Goal: Task Accomplishment & Management: Complete application form

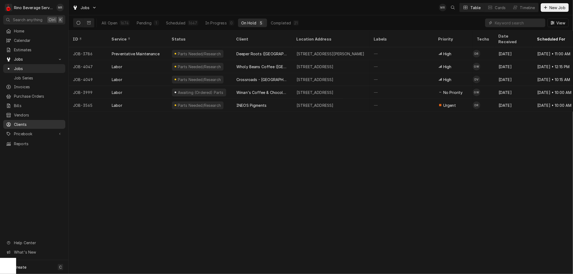
click at [23, 122] on span "Clients" at bounding box center [38, 125] width 49 height 6
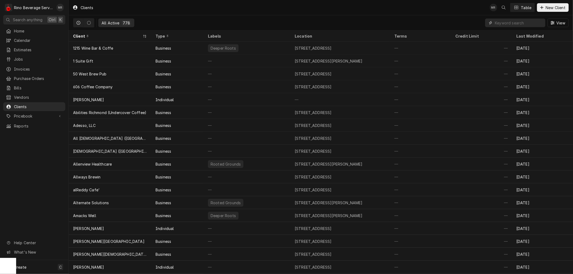
click at [528, 25] on input "Dynamic Content Wrapper" at bounding box center [519, 23] width 48 height 9
click at [548, 9] on span "New Client" at bounding box center [555, 8] width 22 height 6
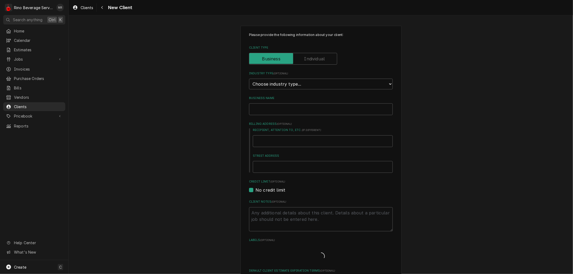
type textarea "x"
click at [321, 85] on select "Choose industry type... Residential Commercial Industrial Government" at bounding box center [321, 84] width 144 height 11
select select "2"
click at [249, 79] on select "Choose industry type... Residential Commercial Industrial Government" at bounding box center [321, 84] width 144 height 11
click at [282, 109] on input "Business Name" at bounding box center [321, 109] width 144 height 12
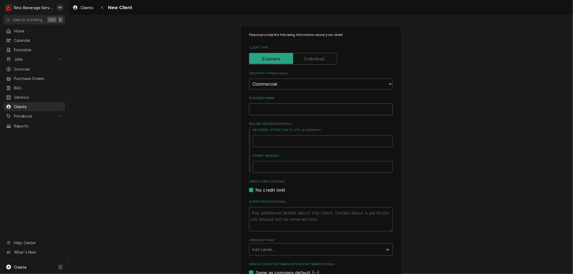
type textarea "x"
type input "B"
type textarea "x"
type input "Bi"
type textarea "x"
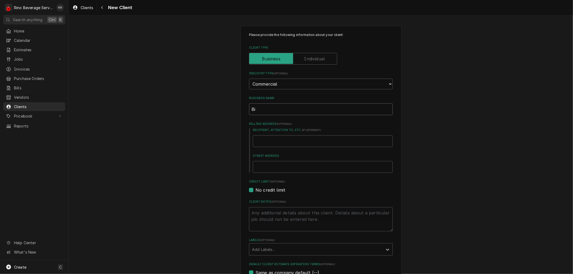
type input "Big"
type textarea "x"
type input "Bigg"
type textarea "x"
type input "Biggb"
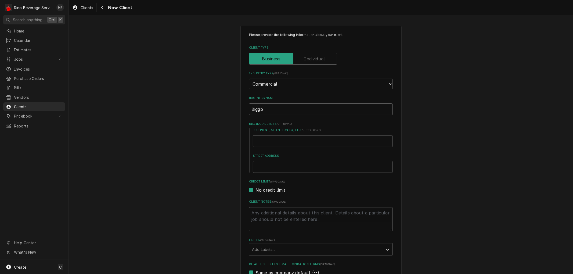
type textarea "x"
type input "Biggby"
type textarea "x"
type input "Biggby"
type textarea "x"
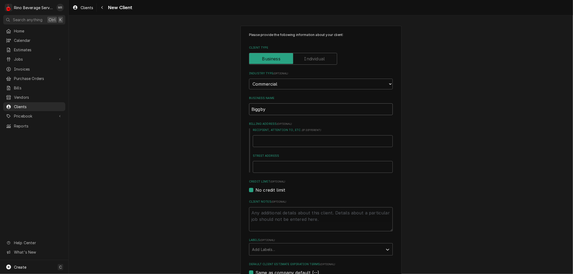
type input "Biggby ("
type textarea "x"
type input "Biggby (B"
type textarea "x"
type input "Biggby (Ba"
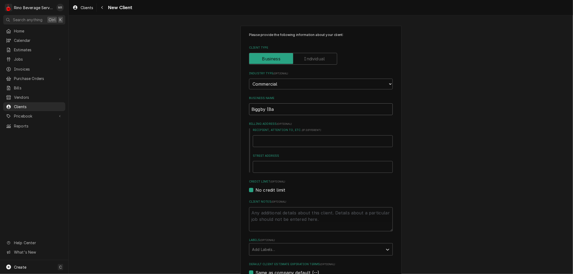
type textarea "x"
type input "Biggby (Bat"
type textarea "x"
type input "Biggby (Bata"
type textarea "x"
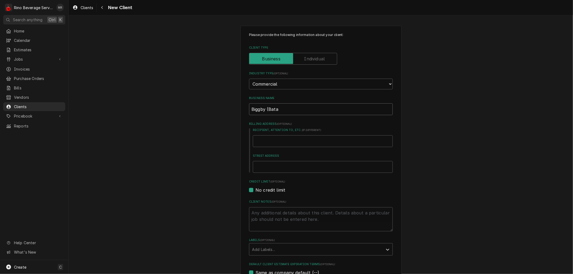
type input "Biggby (Batav"
type textarea "x"
type input "Biggby (Batavi"
type textarea "x"
type input "Biggby (Batavia"
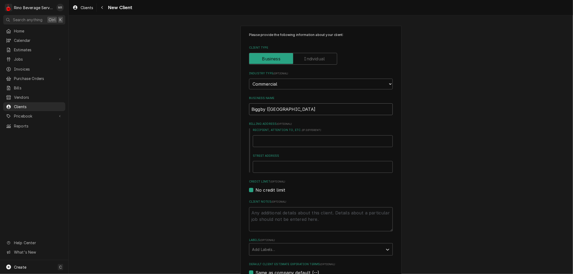
type textarea "x"
type input "Biggby (Batavia)"
click at [270, 167] on input "Street Address" at bounding box center [323, 167] width 140 height 12
type textarea "x"
type input "1"
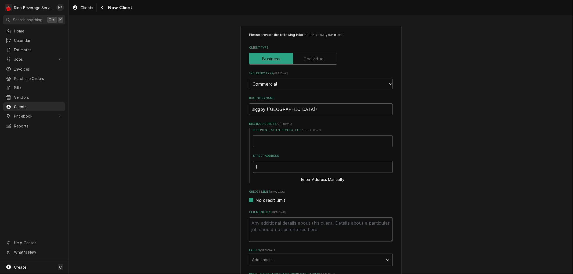
type textarea "x"
type input "10"
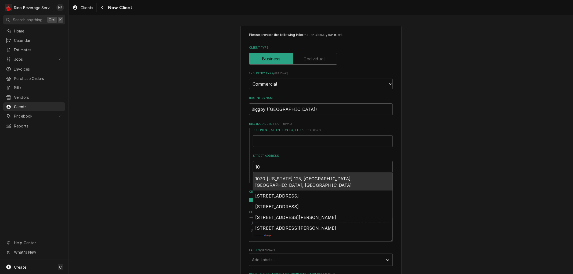
type textarea "x"
type input "103"
type textarea "x"
type input "1030"
type textarea "x"
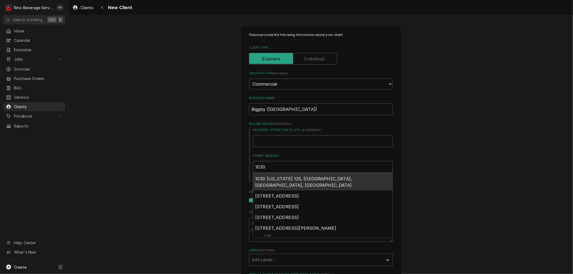
type input "1030"
type textarea "x"
type input "1030 h"
type textarea "x"
type input "1030 ho"
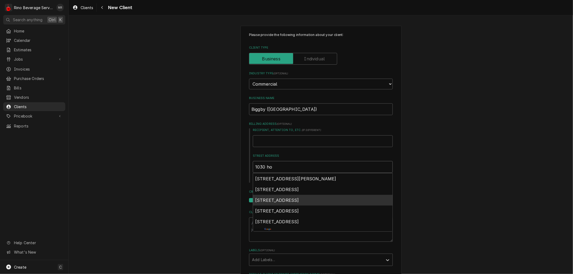
click at [278, 202] on div "1030 Hospital Drive, Batavia, OH, USA" at bounding box center [322, 200] width 139 height 11
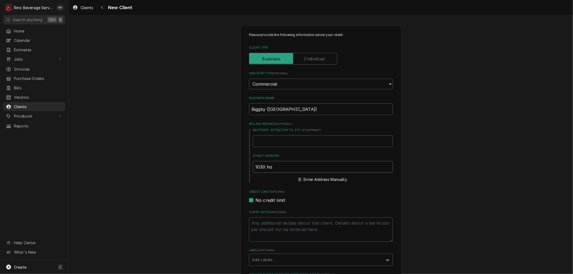
type textarea "x"
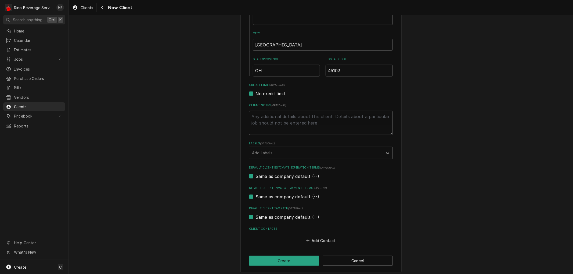
scroll to position [176, 0]
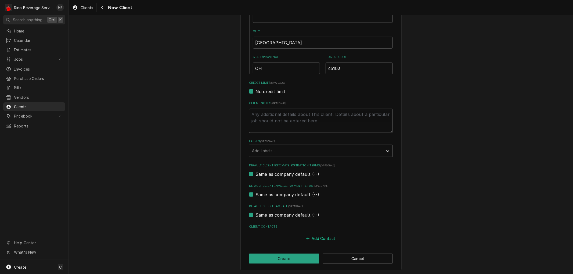
type input "1030 Hospital Dr"
click at [321, 237] on button "Add Contact" at bounding box center [320, 239] width 31 height 8
type textarea "x"
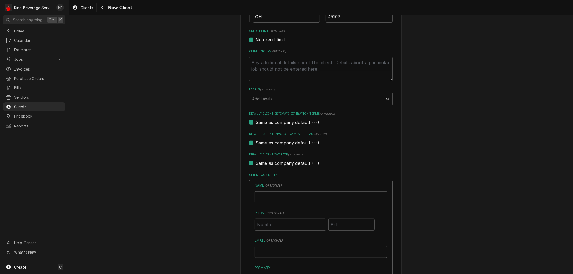
scroll to position [265, 0]
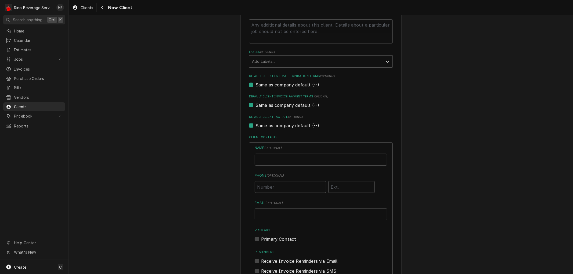
click at [272, 159] on input "Business Name" at bounding box center [321, 160] width 132 height 12
type input "B"
click at [272, 159] on input "Business Name" at bounding box center [321, 160] width 132 height 12
type input "Larkyn Lang"
type input "(937) 725-2081"
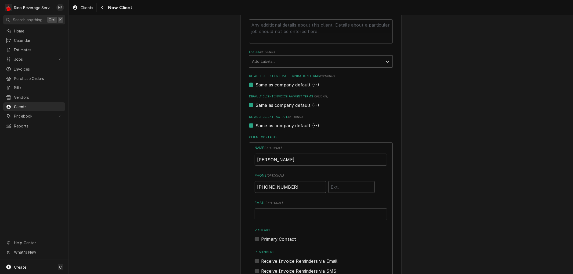
click at [261, 239] on label "Primary Contact" at bounding box center [278, 239] width 35 height 6
click at [261, 239] on input "Primary" at bounding box center [327, 242] width 132 height 12
checkbox input "true"
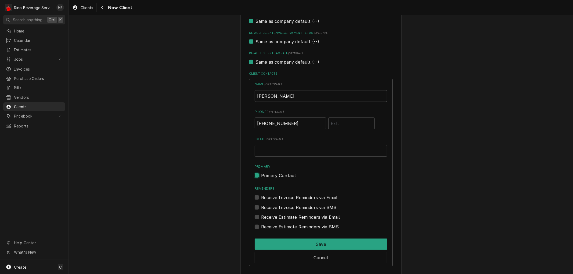
scroll to position [355, 0]
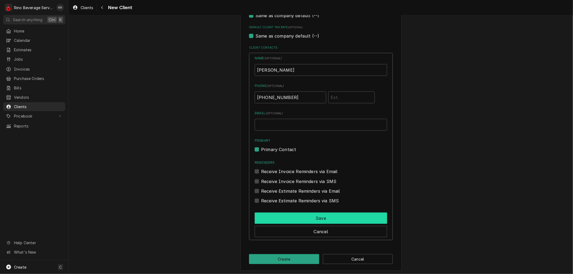
click at [309, 216] on button "Save" at bounding box center [321, 218] width 132 height 11
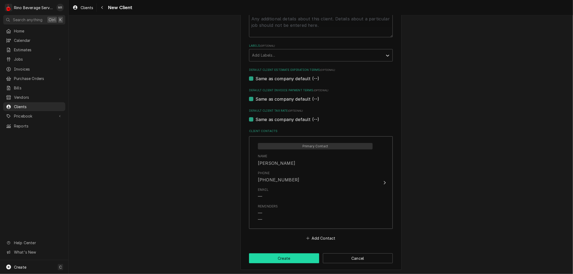
click at [286, 256] on button "Create" at bounding box center [284, 258] width 70 height 10
type textarea "x"
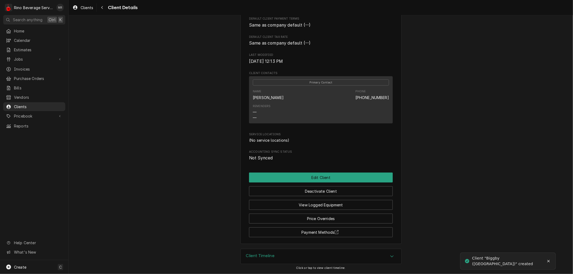
scroll to position [125, 0]
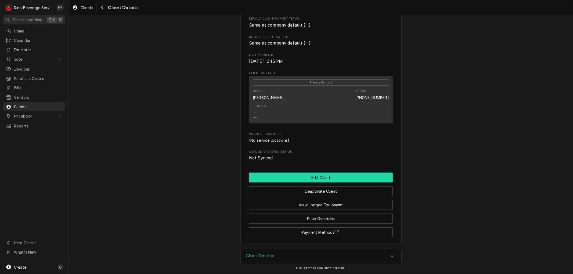
click at [296, 182] on button "Edit Client" at bounding box center [321, 178] width 144 height 10
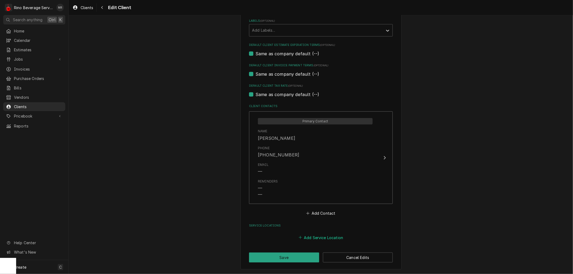
scroll to position [296, 0]
click at [307, 237] on button "Add Service Location" at bounding box center [320, 239] width 46 height 8
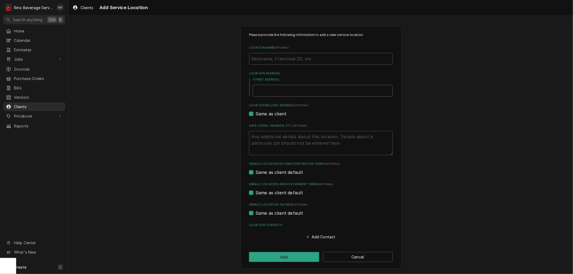
click at [282, 92] on input "Street Address" at bounding box center [323, 91] width 140 height 12
type textarea "x"
type input "1"
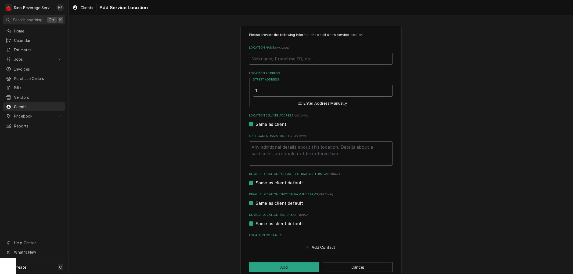
type textarea "x"
type input "10"
type textarea "x"
type input "103"
type textarea "x"
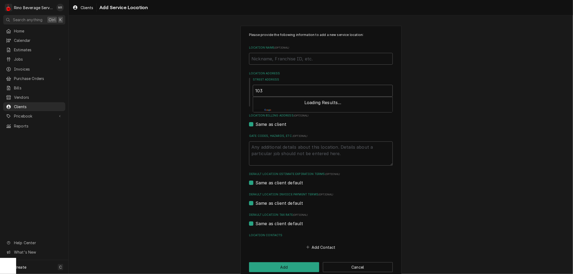
type input "1030"
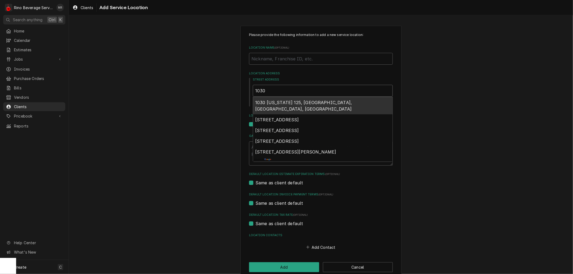
type textarea "x"
type input "1030"
type textarea "x"
type input "1030 h"
type textarea "x"
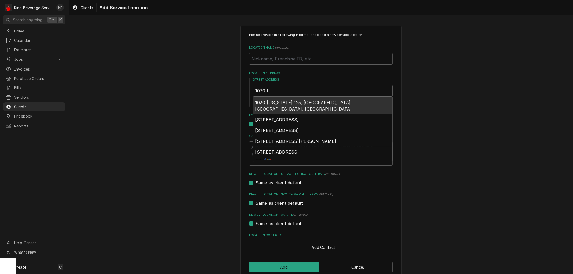
type input "1030 ho"
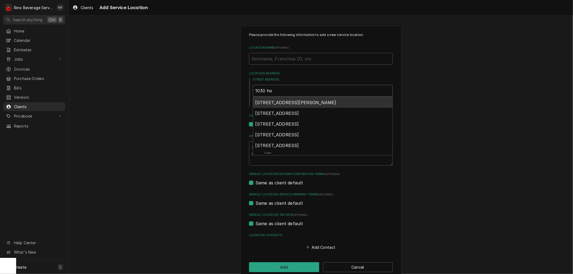
type textarea "x"
type input "1030 hos"
click at [283, 101] on span "1030 Hospital Drive, Batavia, OH, USA" at bounding box center [277, 102] width 44 height 5
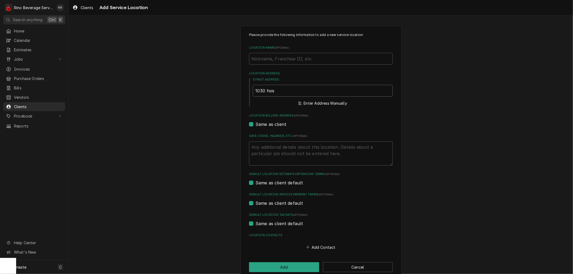
type textarea "x"
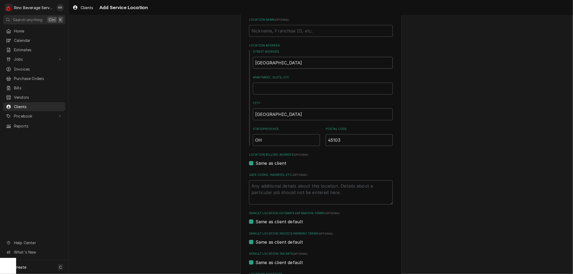
scroll to position [76, 0]
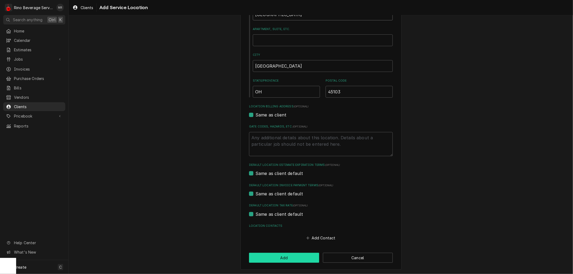
type input "1030 Hospital Dr"
click at [280, 257] on button "Add" at bounding box center [284, 258] width 70 height 10
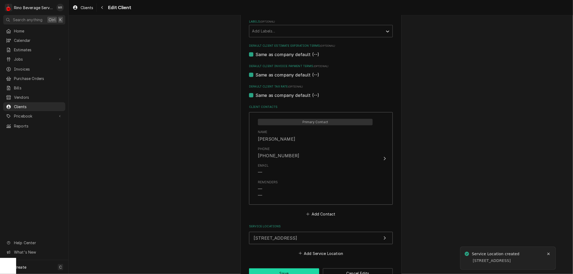
click at [280, 270] on button "Save" at bounding box center [284, 273] width 70 height 10
type textarea "x"
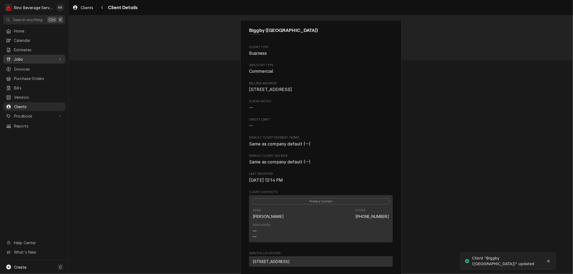
click at [26, 56] on span "Jobs" at bounding box center [34, 59] width 41 height 6
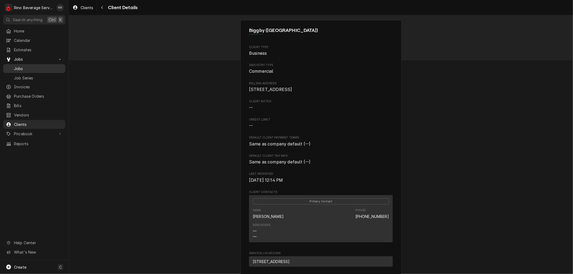
click at [24, 68] on span "Jobs" at bounding box center [38, 69] width 49 height 6
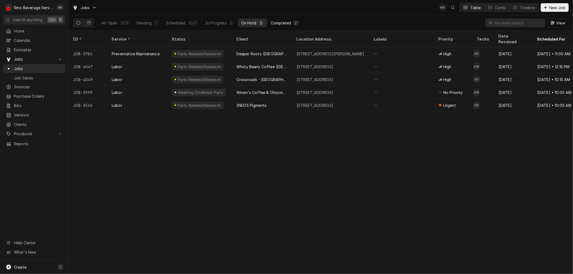
click at [277, 23] on div "Completed" at bounding box center [281, 23] width 20 height 6
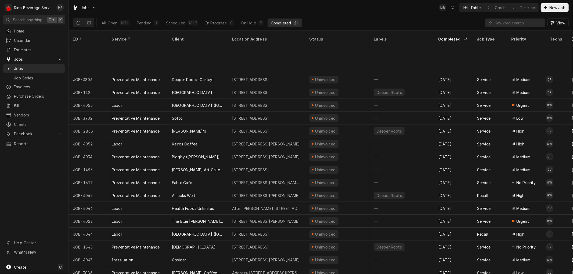
scroll to position [42, 0]
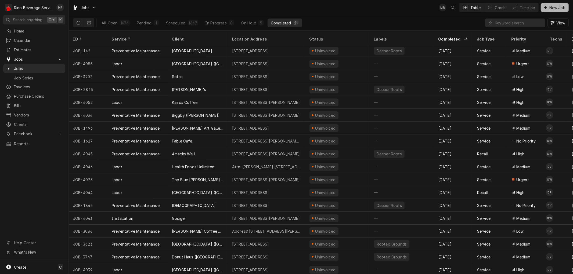
click at [557, 9] on span "New Job" at bounding box center [557, 8] width 18 height 6
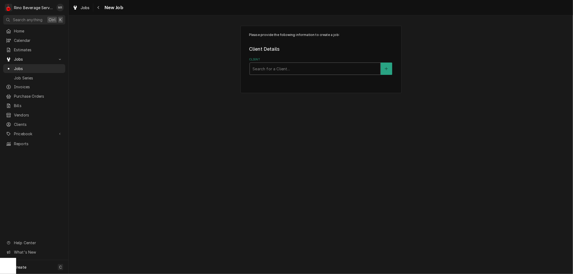
click at [317, 68] on div "Client" at bounding box center [314, 69] width 125 height 10
type input "biggby"
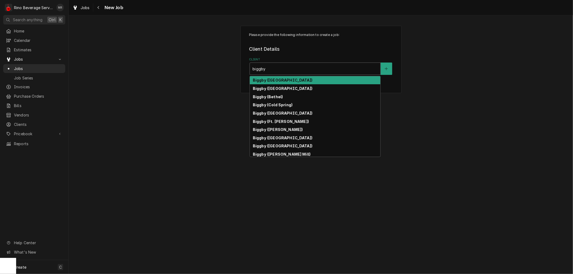
click at [282, 79] on strong "Biggby (Batavia)" at bounding box center [283, 80] width 60 height 5
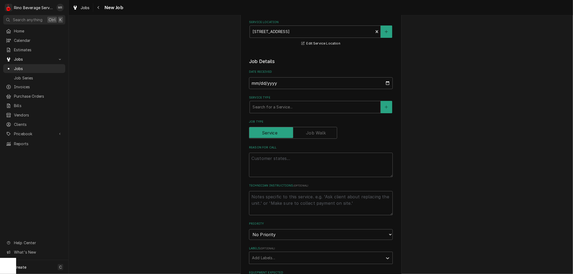
scroll to position [89, 0]
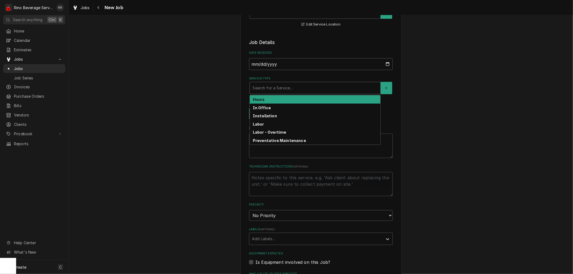
click at [262, 90] on div "Service Type" at bounding box center [314, 88] width 125 height 10
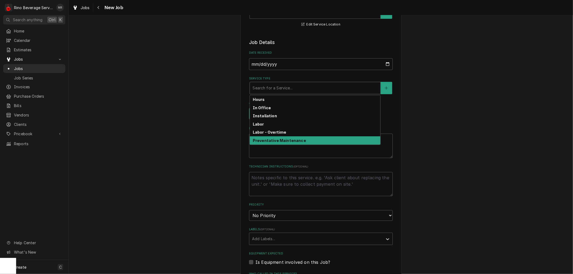
click at [268, 140] on strong "Preventative Maintenance" at bounding box center [279, 140] width 53 height 5
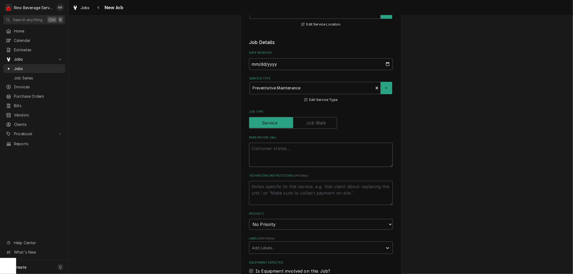
click at [263, 149] on textarea "Reason For Call" at bounding box center [321, 155] width 144 height 24
type textarea "x"
type textarea "P"
type textarea "x"
type textarea "Pe"
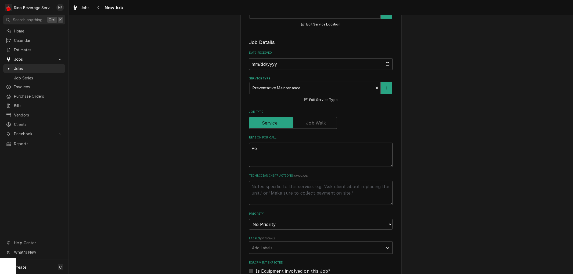
type textarea "x"
type textarea "Pef"
type textarea "x"
type textarea "Pefo"
type textarea "x"
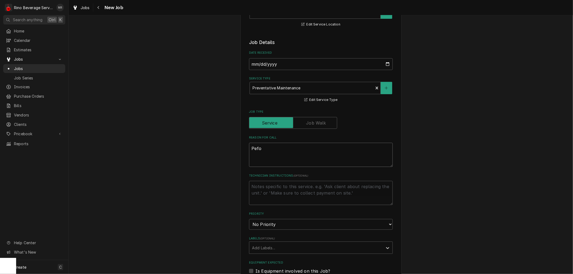
type textarea "Pefor"
type textarea "x"
type textarea "Peforn"
type textarea "x"
type textarea "Pefor"
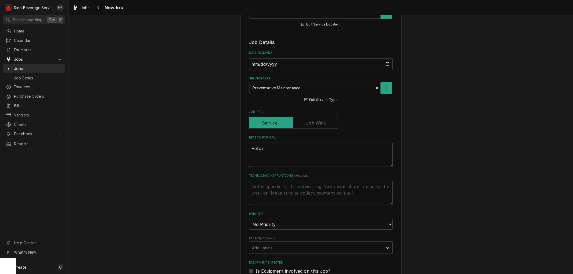
type textarea "x"
type textarea "Peform"
type textarea "x"
type textarea "Peform"
type textarea "x"
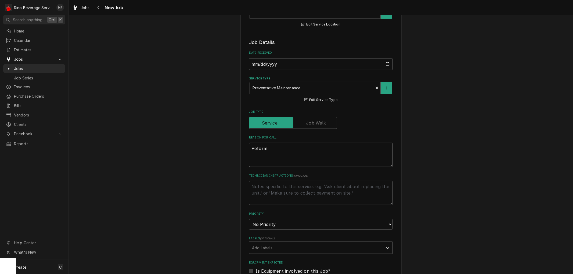
type textarea "Peform p"
type textarea "x"
type textarea "Peform pr"
type textarea "x"
type textarea "Peform pre"
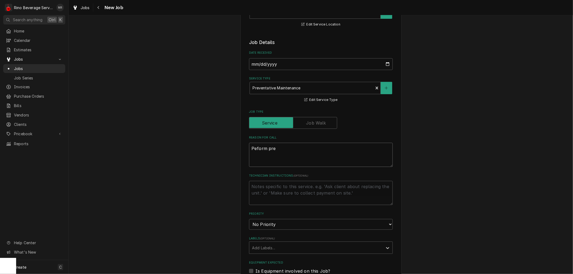
type textarea "x"
type textarea "Peform prev"
type textarea "x"
type textarea "Peform preve"
type textarea "x"
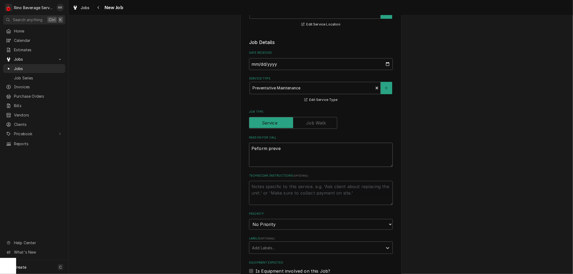
type textarea "Peform preven"
type textarea "x"
type textarea "Peform prevent"
type textarea "x"
type textarea "Peform preventa"
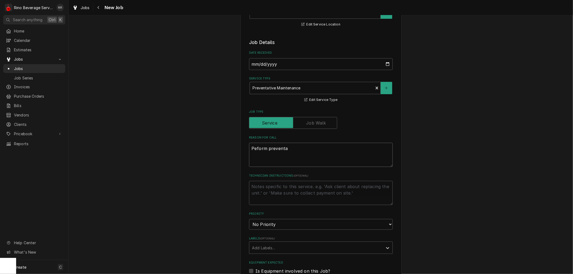
type textarea "x"
type textarea "Peform preventat"
type textarea "x"
type textarea "Peform preventati"
type textarea "x"
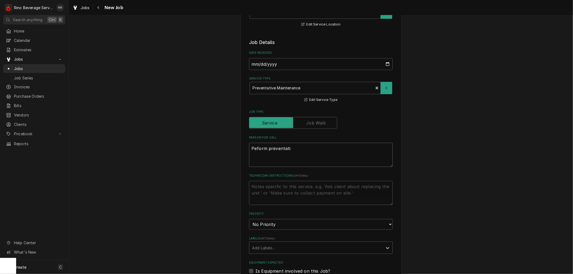
type textarea "Peform preventativ"
type textarea "x"
type textarea "Peform preventative"
type textarea "x"
type textarea "Peform preventative"
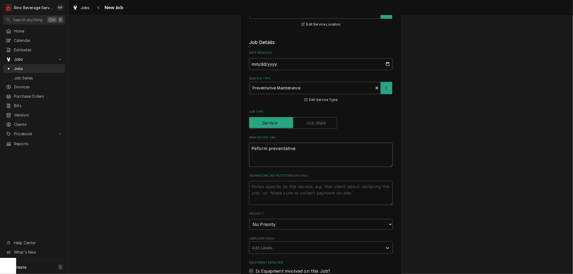
type textarea "x"
type textarea "Peform preventative m"
type textarea "x"
type textarea "Peform preventative ma"
type textarea "x"
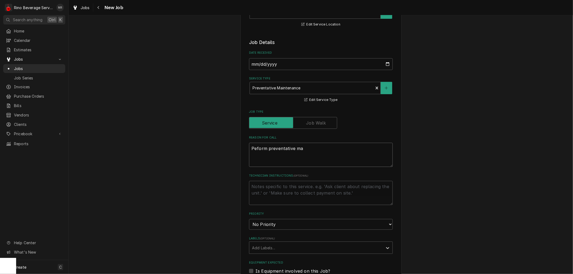
type textarea "Peform preventative mai"
type textarea "x"
type textarea "Peform preventative main"
type textarea "x"
type textarea "Peform preventative maint"
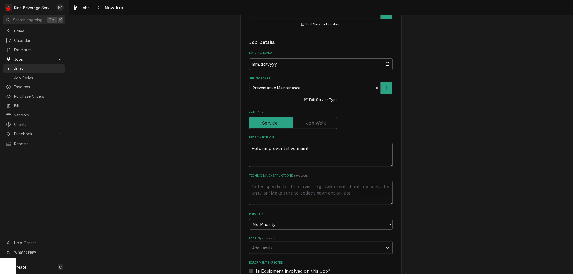
type textarea "x"
type textarea "Peform preventative mainte"
type textarea "x"
type textarea "Peform preventative mainten"
type textarea "x"
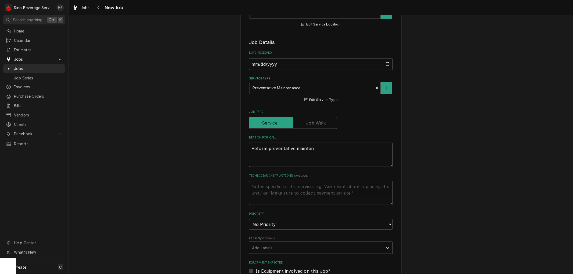
type textarea "Peform preventative maintena"
type textarea "x"
type textarea "Peform preventative maintenan"
type textarea "x"
type textarea "Peform preventative maintenanc"
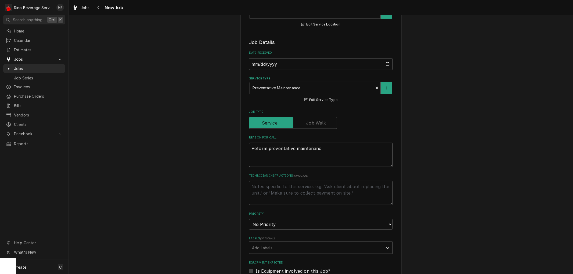
type textarea "x"
type textarea "Peform preventative maintenance"
type textarea "x"
type textarea "Peform preventative maintenance"
type textarea "x"
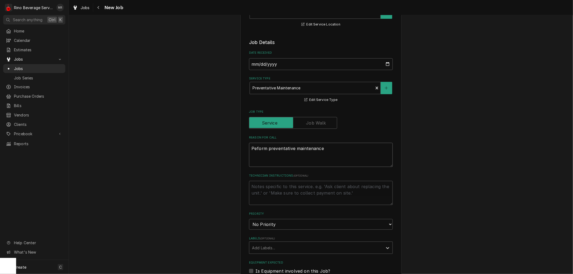
type textarea "Peform preventative maintenance o"
type textarea "x"
type textarea "Peform preventative maintenance on"
type textarea "x"
type textarea "Peform preventative maintenance on"
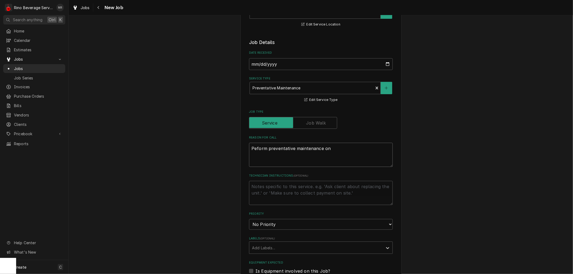
type textarea "x"
type textarea "Peform preventative maintenance on e"
type textarea "x"
type textarea "Peform preventative maintenance on es"
type textarea "x"
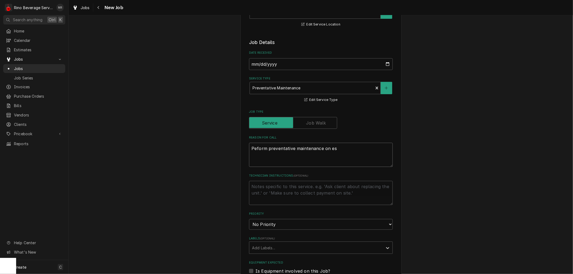
type textarea "Peform preventative maintenance on esp"
type textarea "x"
type textarea "Peform preventative maintenance on espr"
type textarea "x"
type textarea "Peform preventative maintenance on espre"
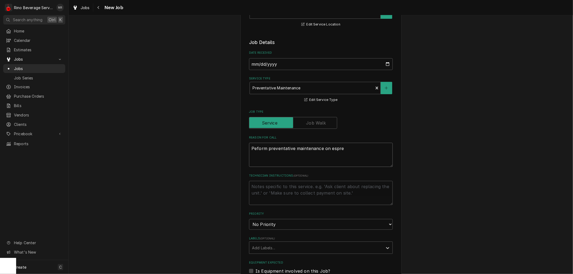
type textarea "x"
type textarea "Peform preventative maintenance on espres"
type textarea "x"
type textarea "Peform preventative maintenance on espress"
type textarea "x"
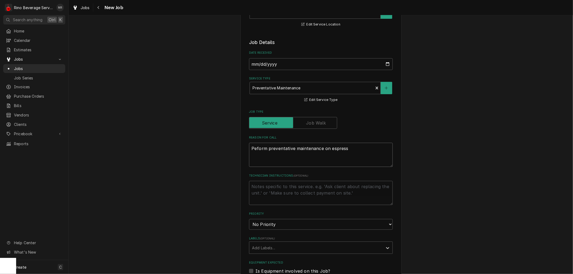
type textarea "Peform preventative maintenance on espresso"
type textarea "x"
type textarea "Peform preventative maintenance on espresso"
type textarea "x"
type textarea "Peform preventative maintenance on espresso m"
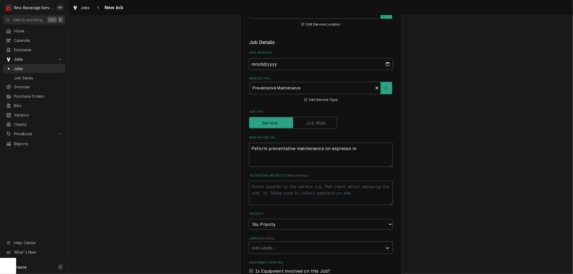
type textarea "x"
type textarea "Peform preventative maintenance on espresso ma"
type textarea "x"
type textarea "Peform preventative maintenance on espresso mac"
type textarea "x"
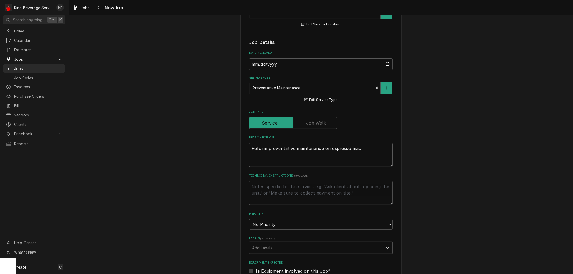
type textarea "Peform preventative maintenance on espresso mach"
type textarea "x"
type textarea "Peform preventative maintenance on espresso machi"
type textarea "x"
type textarea "Peform preventative maintenance on espresso machin"
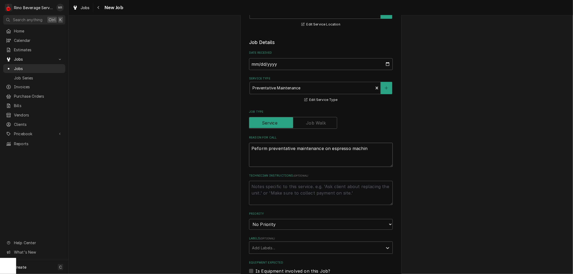
type textarea "x"
type textarea "Peform preventative maintenance on espresso machine"
type textarea "x"
type textarea "Peform preventative maintenance on espresso machine,"
type textarea "x"
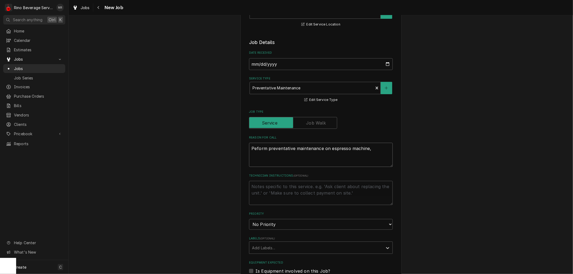
type textarea "Peform preventative maintenance on espresso machine,"
type textarea "x"
type textarea "Peform preventative maintenance on espresso machine, e"
type textarea "x"
type textarea "Peform preventative maintenance on espresso machine, es"
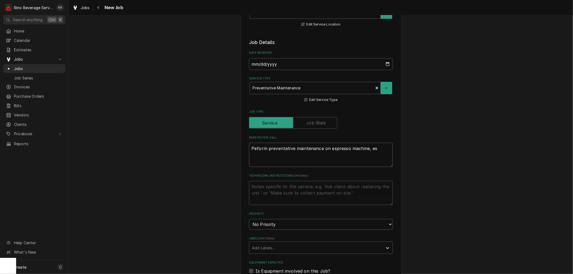
type textarea "x"
type textarea "Peform preventative maintenance on espresso machine, esp"
type textarea "x"
type textarea "Peform preventative maintenance on espresso machine, espr"
type textarea "x"
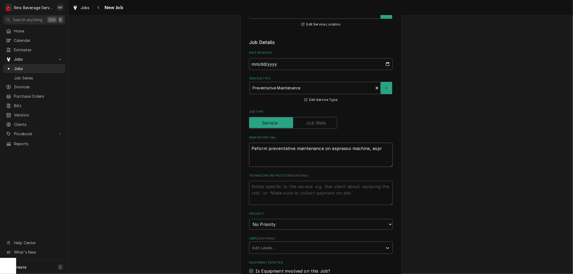
type textarea "Peform preventative maintenance on espresso machine, espre"
type textarea "x"
type textarea "Peform preventative maintenance on espresso machine, espres"
type textarea "x"
type textarea "Peform preventative maintenance on espresso machine, espress"
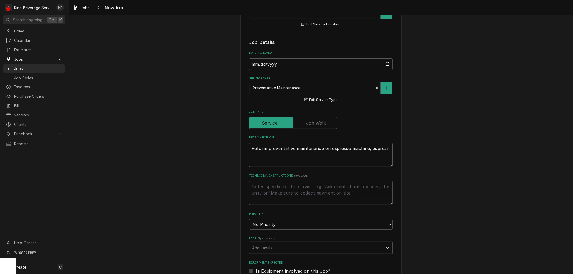
type textarea "x"
type textarea "Peform preventative maintenance on espresso machine, espresso"
type textarea "x"
type textarea "Peform preventative maintenance on espresso machine, espresso"
type textarea "x"
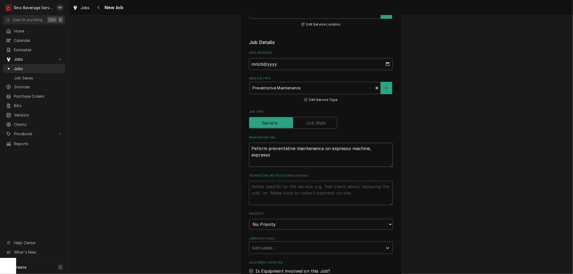
type textarea "Peform preventative maintenance on espresso machine, espresso g"
type textarea "x"
type textarea "Peform preventative maintenance on espresso machine, espresso gr"
type textarea "x"
type textarea "Peform preventative maintenance on espresso machine, espresso gri"
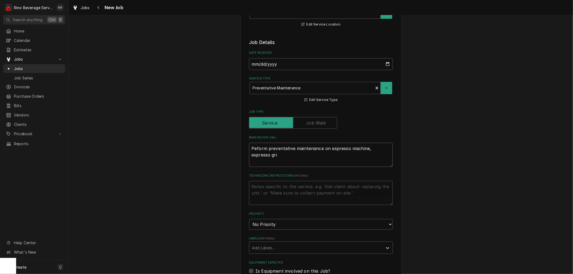
type textarea "x"
type textarea "Peform preventative maintenance on espresso machine, espresso grin"
type textarea "x"
type textarea "Peform preventative maintenance on espresso machine, espresso grind"
type textarea "x"
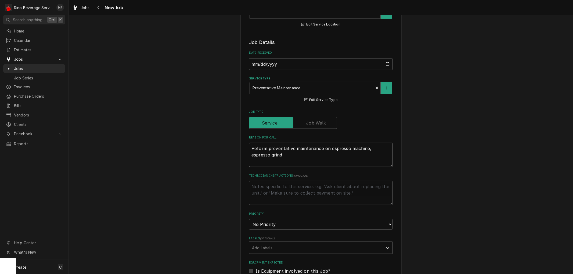
type textarea "Peform preventative maintenance on espresso machine, espresso grinde"
type textarea "x"
type textarea "Peform preventative maintenance on espresso machine, espresso grinder"
type textarea "x"
type textarea "Peform preventative maintenance on espresso machine, espresso grinders"
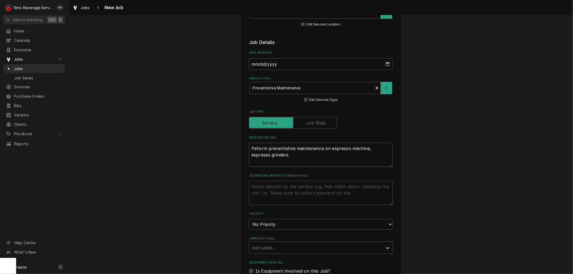
type textarea "x"
type textarea "Peform preventative maintenance on espresso machine, espresso grinders,"
type textarea "x"
type textarea "Peform preventative maintenance on espresso machine, espresso grinders,"
type textarea "x"
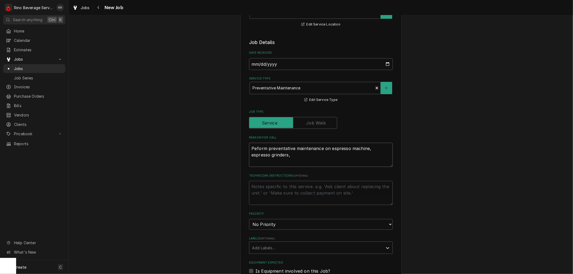
type textarea "Peform preventative maintenance on espresso machine, espresso grinders, a"
type textarea "x"
type textarea "Peform preventative maintenance on espresso machine, espresso grinders, an"
type textarea "x"
type textarea "Peform preventative maintenance on espresso machine, espresso grinders, and"
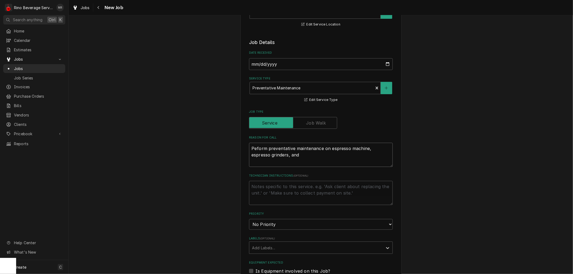
type textarea "x"
type textarea "Peform preventative maintenance on espresso machine, espresso grinders, and"
type textarea "x"
type textarea "Peform preventative maintenance on espresso machine, espresso grinders, and c"
type textarea "x"
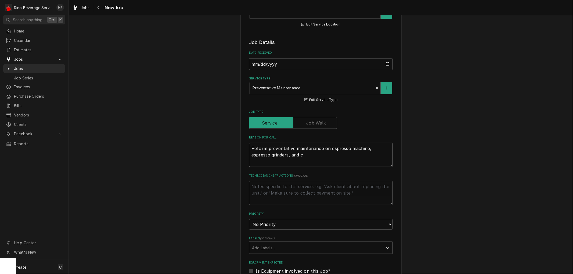
type textarea "Peform preventative maintenance on espresso machine, espresso grinders, and co"
type textarea "x"
type textarea "Peform preventative maintenance on espresso machine, espresso grinders, and cof"
type textarea "x"
type textarea "Peform preventative maintenance on espresso machine, espresso grinders, and coff"
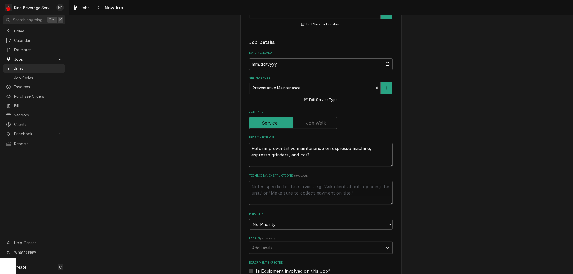
type textarea "x"
type textarea "Peform preventative maintenance on espresso machine, espresso grinders, and cof…"
type textarea "x"
type textarea "Peform preventative maintenance on espresso machine, espresso grinders, and cof…"
type textarea "x"
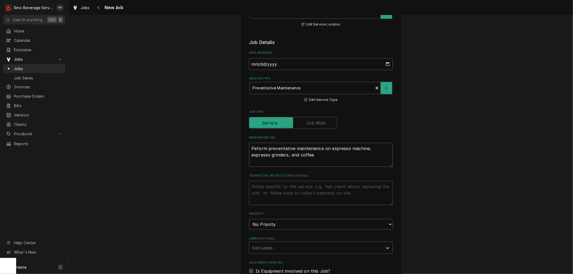
type textarea "Peform preventative maintenance on espresso machine, espresso grinders, and cof…"
type textarea "x"
type textarea "Peform preventative maintenance on espresso machine, espresso grinders, and cof…"
type textarea "x"
type textarea "Peform preventative maintenance on espresso machine, espresso grinders, and cof…"
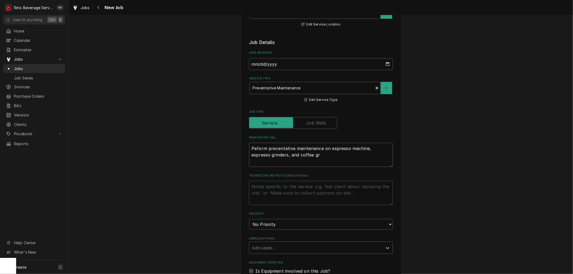
type textarea "x"
type textarea "Peform preventative maintenance on espresso machine, espresso grinders, and cof…"
type textarea "x"
type textarea "Peform preventative maintenance on espresso machine, espresso grinders, and cof…"
type textarea "x"
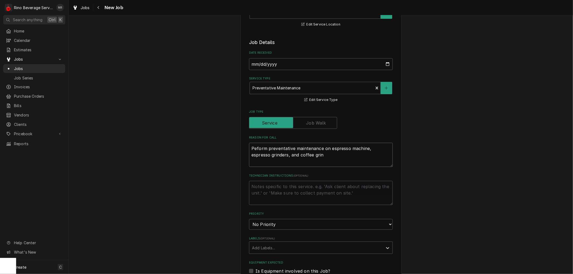
type textarea "Peform preventative maintenance on espresso machine, espresso grinders, and cof…"
type textarea "x"
type textarea "Peform preventative maintenance on espresso machine, espresso grinders, and cof…"
type textarea "x"
type textarea "Peform preventative maintenance on espresso machine, espresso grinders, and cof…"
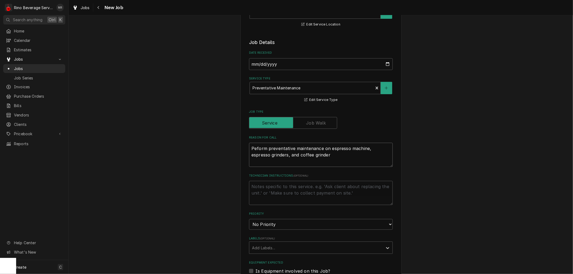
click at [254, 148] on textarea "Peform preventative maintenance on espresso machine, espresso grinders, and cof…" at bounding box center [321, 155] width 144 height 24
type textarea "x"
type textarea "Perform preventative maintenance on espresso machine, espresso grinders, and co…"
type textarea "x"
type textarea "Perform preventative maintenance on espresso machine, espresso grinders, and co…"
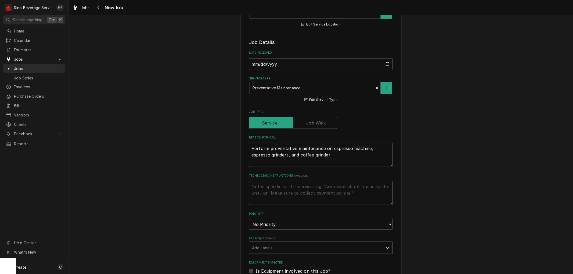
click at [253, 186] on textarea "Technician Instructions ( optional )" at bounding box center [321, 193] width 144 height 24
type textarea "x"
type textarea "c"
type textarea "x"
type textarea "cu"
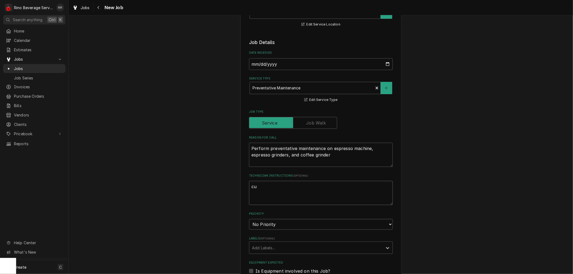
type textarea "x"
type textarea "cuc"
type textarea "x"
type textarea "cucs"
type textarea "x"
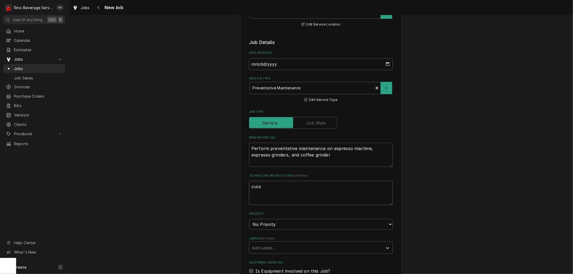
type textarea "cucso"
click at [278, 225] on select "No Priority Urgent High Medium Low" at bounding box center [321, 224] width 144 height 11
click at [249, 219] on select "No Priority Urgent High Medium Low" at bounding box center [321, 224] width 144 height 11
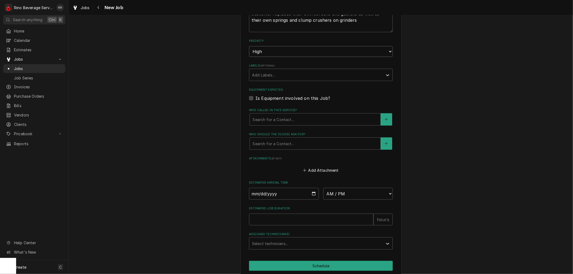
scroll to position [284, 0]
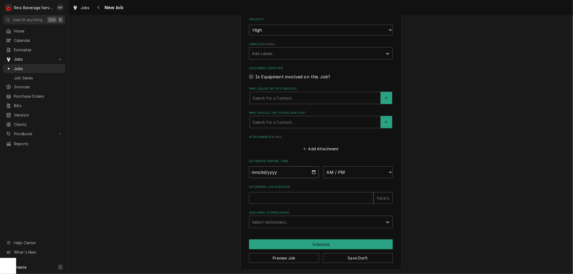
click at [310, 172] on input "Date" at bounding box center [284, 172] width 70 height 12
click at [386, 170] on select "AM / PM 6:00 AM 6:15 AM 6:30 AM 6:45 AM 7:00 AM 7:15 AM 7:30 AM 7:45 AM 8:00 AM…" at bounding box center [358, 172] width 70 height 12
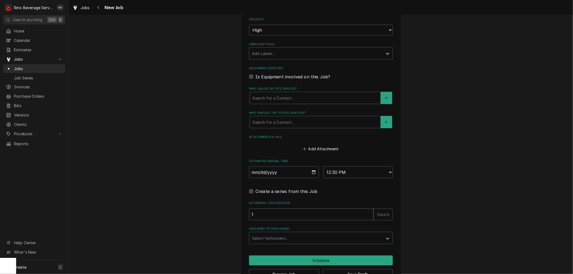
click at [366, 212] on input "1" at bounding box center [311, 215] width 124 height 12
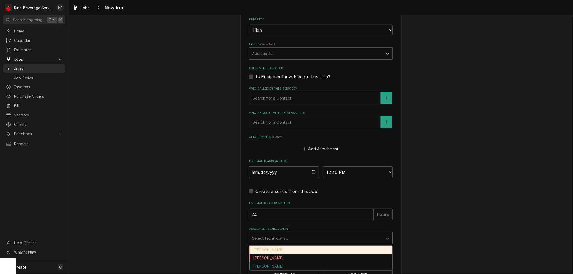
click at [343, 237] on div "Assigned Technician(s)" at bounding box center [316, 238] width 128 height 10
click at [318, 250] on div "Damon Rinehart" at bounding box center [320, 250] width 143 height 8
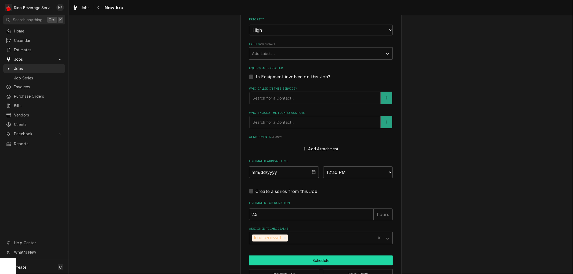
click at [305, 258] on button "Schedule" at bounding box center [321, 261] width 144 height 10
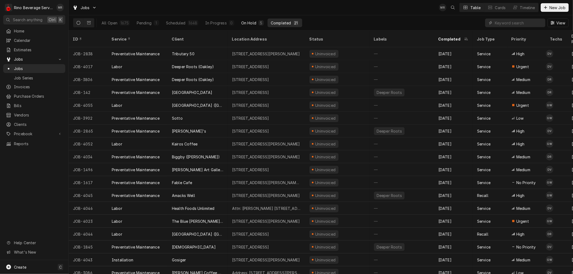
click at [245, 23] on div "On Hold" at bounding box center [248, 23] width 15 height 6
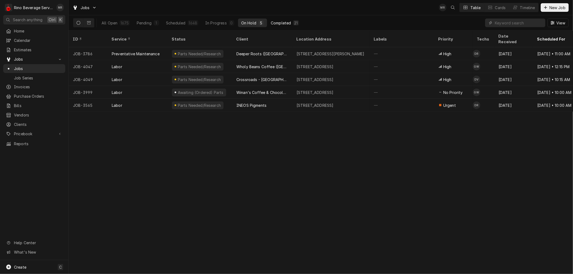
click at [285, 23] on div "Completed" at bounding box center [281, 23] width 20 height 6
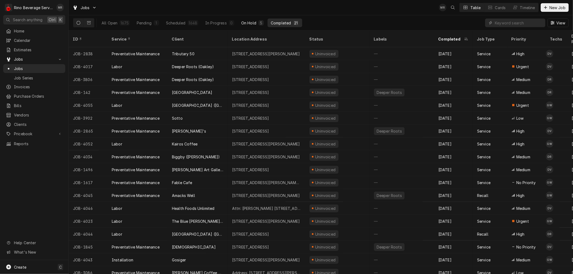
click at [251, 20] on div "On Hold" at bounding box center [248, 23] width 15 height 6
